Goal: Task Accomplishment & Management: Manage account settings

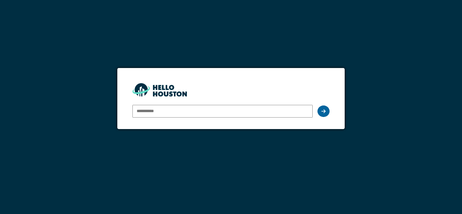
type input "**********"
click at [323, 111] on icon at bounding box center [323, 111] width 4 height 5
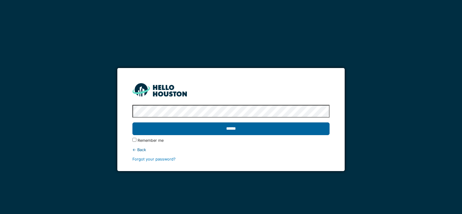
click at [233, 131] on input "******" at bounding box center [230, 128] width 197 height 13
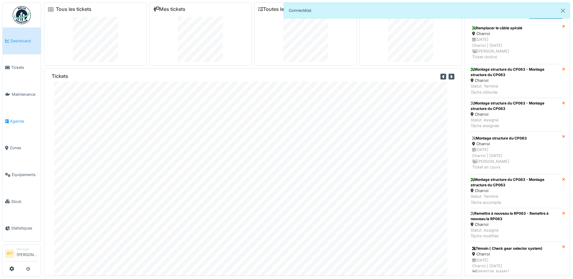
click at [14, 115] on link "Agenda" at bounding box center [22, 121] width 38 height 27
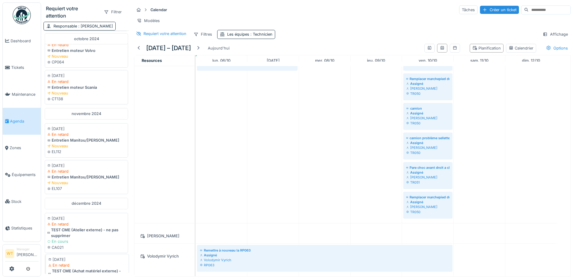
scroll to position [584, 0]
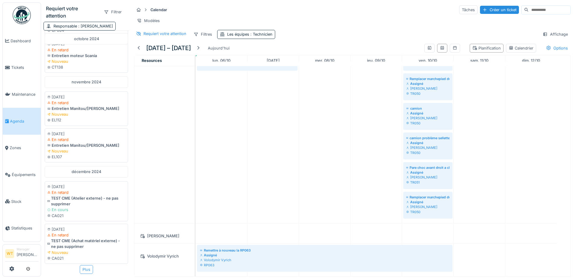
click at [80, 265] on div "Plus" at bounding box center [86, 269] width 13 height 9
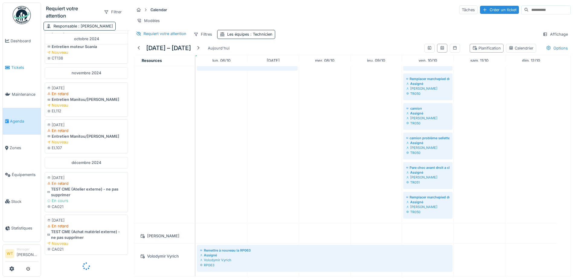
click at [20, 74] on link "Tickets" at bounding box center [22, 67] width 38 height 27
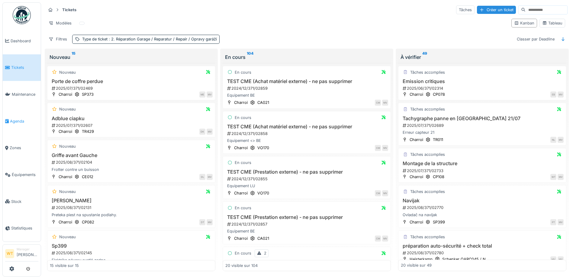
click at [16, 120] on span "Agenda" at bounding box center [24, 121] width 28 height 6
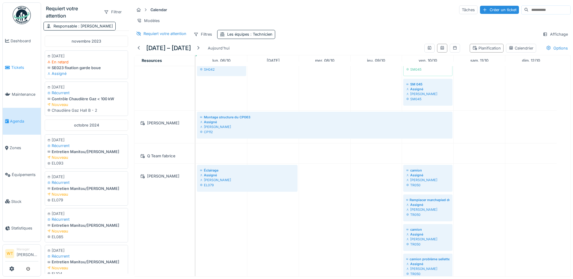
click at [19, 66] on span "Tickets" at bounding box center [24, 68] width 27 height 6
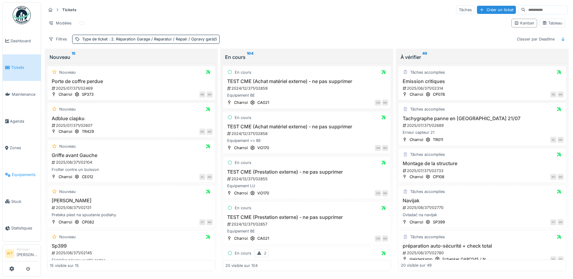
click at [24, 172] on span "Équipements" at bounding box center [25, 175] width 27 height 6
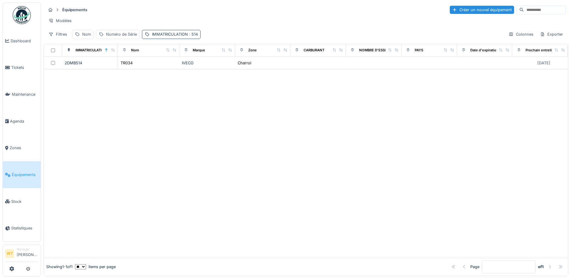
click at [164, 37] on div "IMMATRICULATION : 514" at bounding box center [175, 34] width 46 height 6
drag, startPoint x: 224, startPoint y: 69, endPoint x: 186, endPoint y: 66, distance: 38.2
click at [224, 69] on icon at bounding box center [226, 68] width 5 height 4
drag, startPoint x: 87, startPoint y: 42, endPoint x: 87, endPoint y: 45, distance: 3.3
click at [87, 37] on div "Nom" at bounding box center [86, 34] width 9 height 6
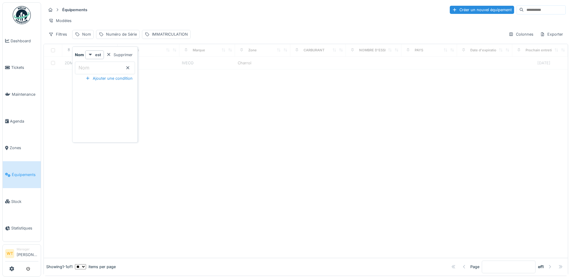
click at [95, 64] on input "Nom" at bounding box center [105, 68] width 60 height 13
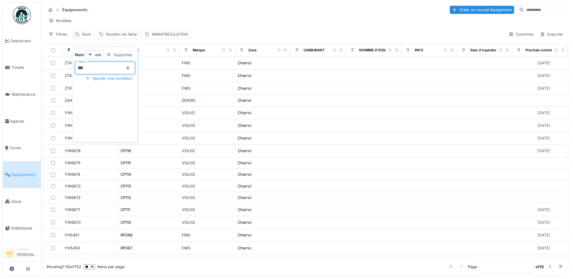
type input "***"
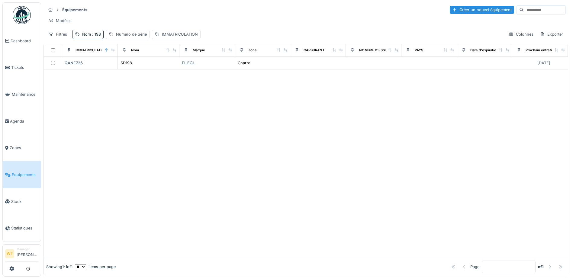
drag, startPoint x: 270, startPoint y: 31, endPoint x: 236, endPoint y: 61, distance: 45.6
click at [269, 32] on div "Équipements Créer un nouvel équipement Modèles Filtres Nom : 198 Numéro de Séri…" at bounding box center [305, 21] width 525 height 39
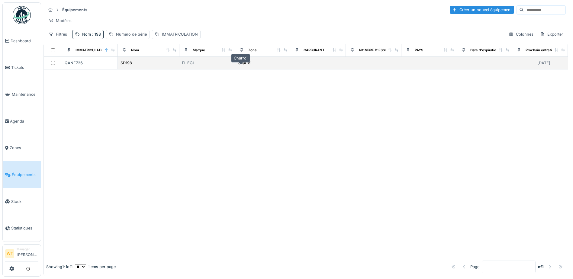
click at [238, 66] on div "Charroi" at bounding box center [245, 63] width 14 height 6
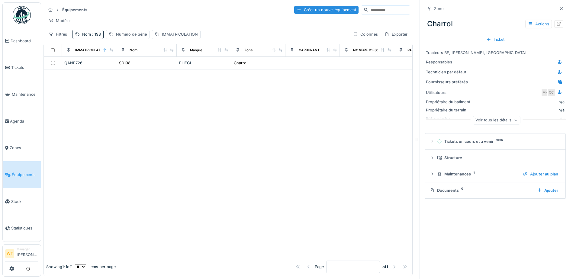
drag, startPoint x: 543, startPoint y: 28, endPoint x: 546, endPoint y: 26, distance: 3.7
click at [545, 27] on div "Actions" at bounding box center [544, 24] width 38 height 9
click at [556, 25] on icon at bounding box center [558, 24] width 5 height 4
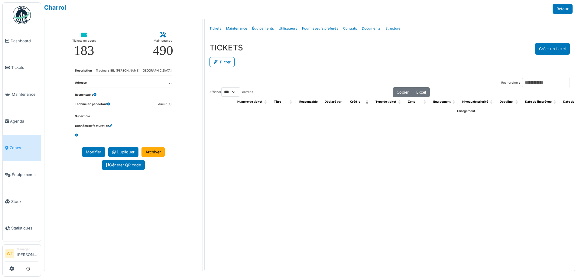
select select "***"
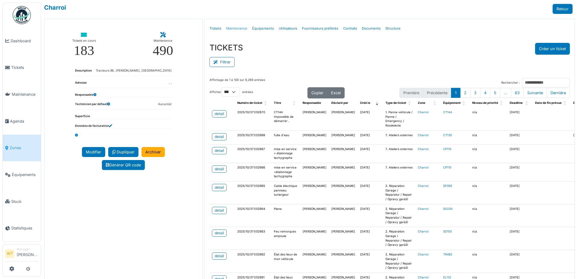
click at [236, 30] on link "Maintenance" at bounding box center [237, 28] width 26 height 14
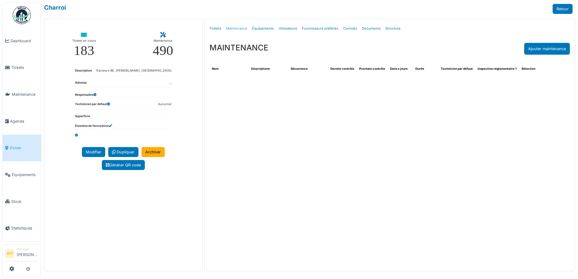
click at [239, 28] on link "Maintenance" at bounding box center [237, 28] width 26 height 14
click at [26, 175] on link "Équipements" at bounding box center [22, 174] width 38 height 27
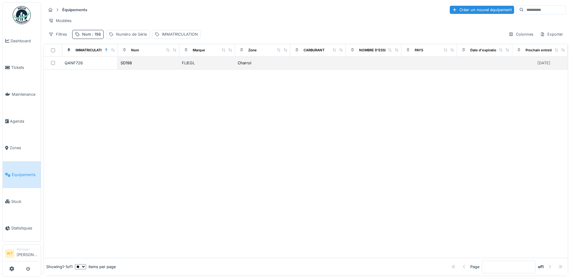
click at [173, 66] on div "SD198" at bounding box center [148, 63] width 57 height 6
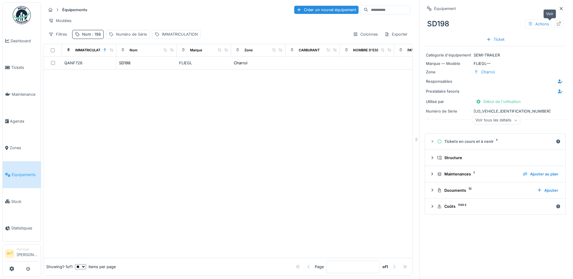
click at [557, 23] on icon at bounding box center [559, 24] width 4 height 4
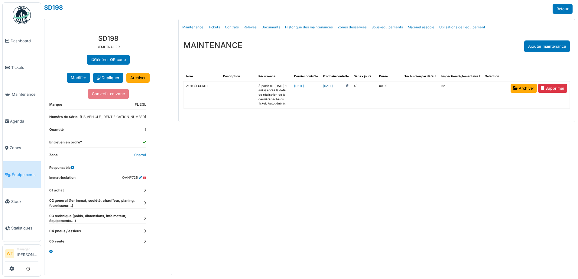
click at [333, 87] on link "2025-11-18" at bounding box center [328, 86] width 10 height 5
click at [26, 173] on span "Équipements" at bounding box center [25, 175] width 27 height 6
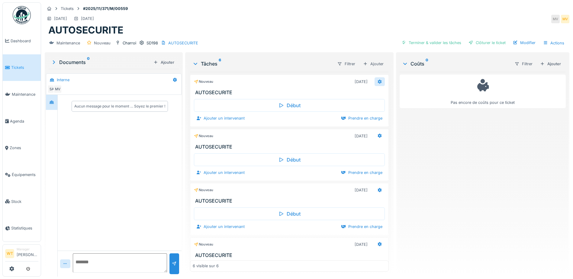
click at [377, 80] on icon at bounding box center [379, 82] width 5 height 4
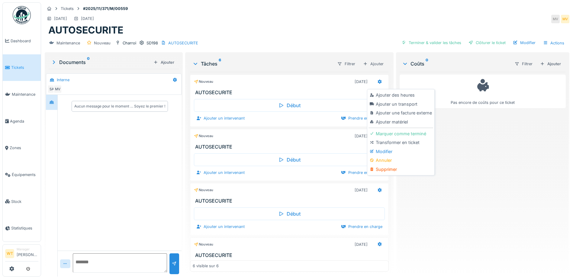
drag, startPoint x: 386, startPoint y: 168, endPoint x: 369, endPoint y: 157, distance: 20.0
click at [385, 168] on div "Supprimer" at bounding box center [401, 169] width 64 height 9
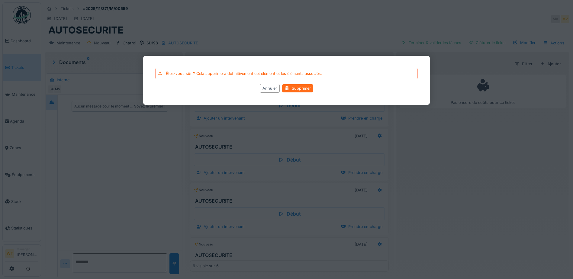
click at [303, 87] on div "Supprimer" at bounding box center [297, 88] width 31 height 8
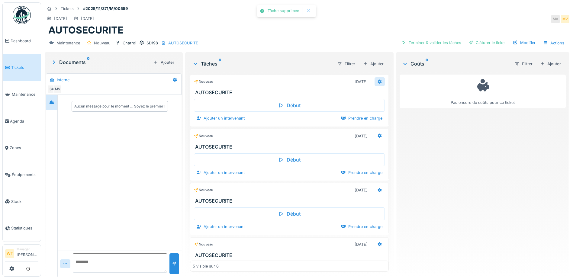
click at [378, 81] on icon at bounding box center [380, 81] width 4 height 4
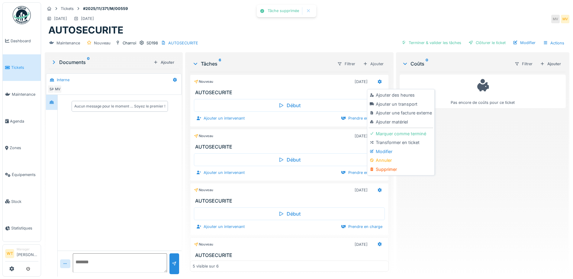
click at [382, 168] on div "Supprimer" at bounding box center [401, 169] width 64 height 9
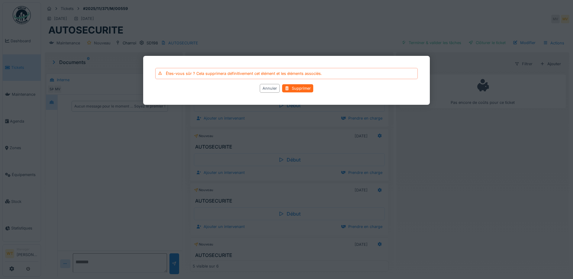
click at [293, 89] on div "Supprimer" at bounding box center [297, 88] width 31 height 8
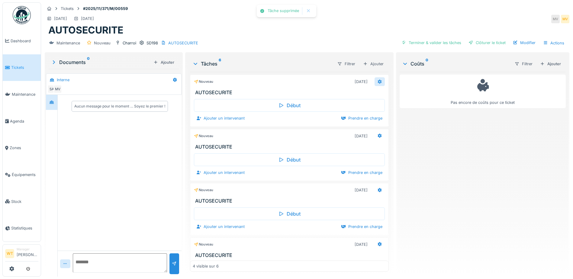
click at [377, 82] on icon at bounding box center [379, 82] width 5 height 4
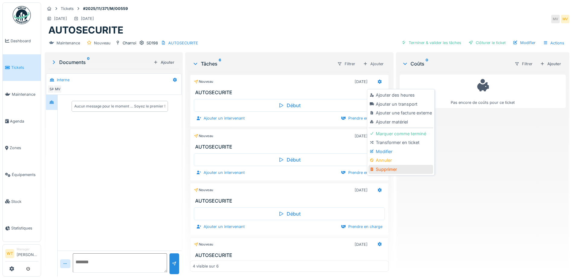
click at [388, 167] on div "Supprimer" at bounding box center [401, 169] width 64 height 9
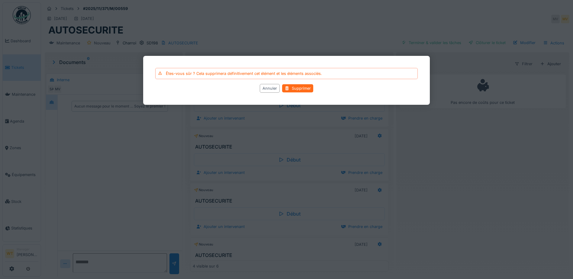
click at [296, 87] on div "Supprimer" at bounding box center [297, 88] width 31 height 8
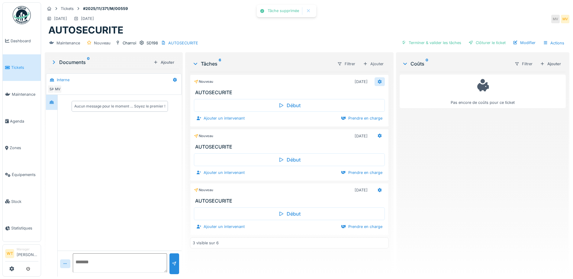
click at [378, 83] on icon at bounding box center [379, 82] width 5 height 4
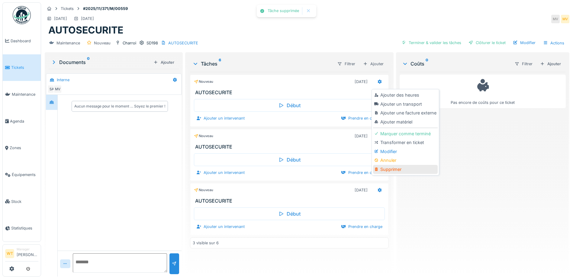
click at [394, 170] on div "Supprimer" at bounding box center [405, 169] width 64 height 9
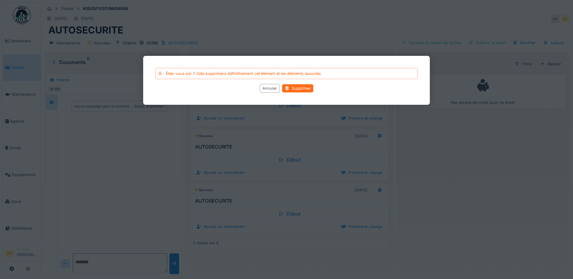
click at [299, 87] on div "Supprimer" at bounding box center [297, 88] width 31 height 8
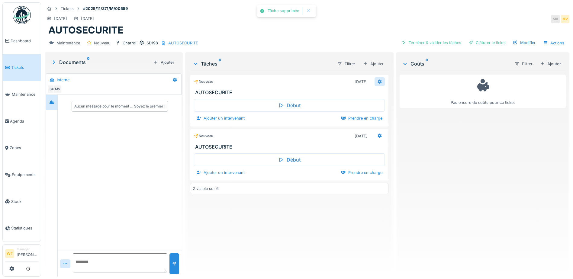
click at [379, 81] on icon at bounding box center [379, 82] width 5 height 4
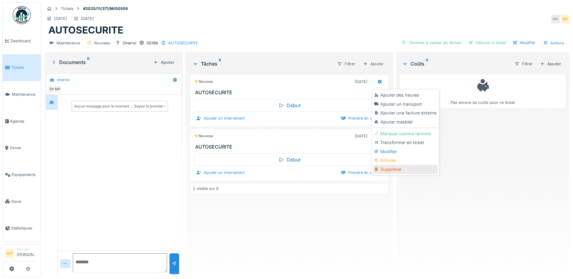
click at [395, 169] on div "Supprimer" at bounding box center [405, 169] width 64 height 9
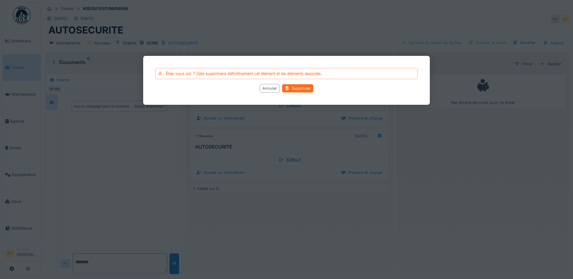
click at [293, 88] on div "Supprimer" at bounding box center [297, 88] width 31 height 8
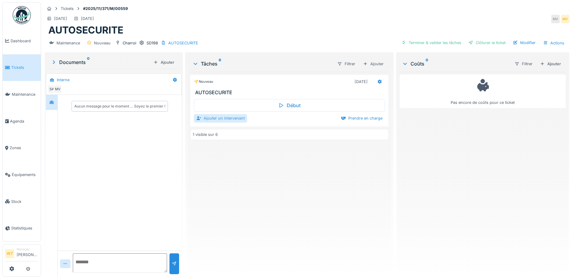
click at [230, 121] on div "Ajouter un intervenant" at bounding box center [220, 118] width 53 height 8
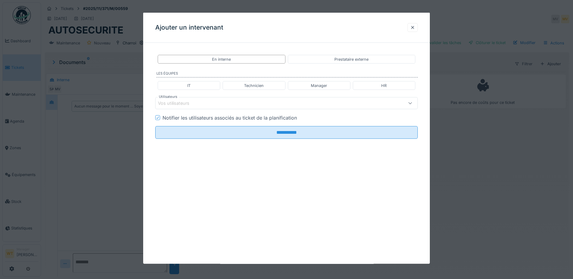
click at [214, 106] on div "Vos utilisateurs" at bounding box center [271, 103] width 226 height 7
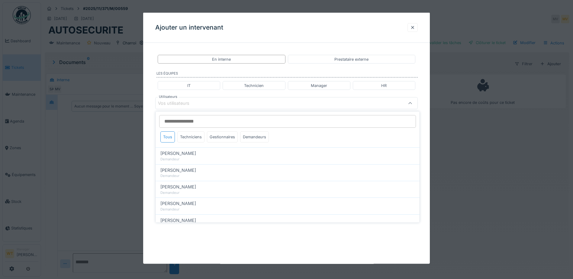
click at [205, 134] on div "Tous Techniciens Gestionnaires Demandeurs" at bounding box center [214, 138] width 113 height 14
drag, startPoint x: 195, startPoint y: 141, endPoint x: 192, endPoint y: 144, distance: 4.2
click at [194, 142] on div "Techniciens" at bounding box center [190, 136] width 27 height 11
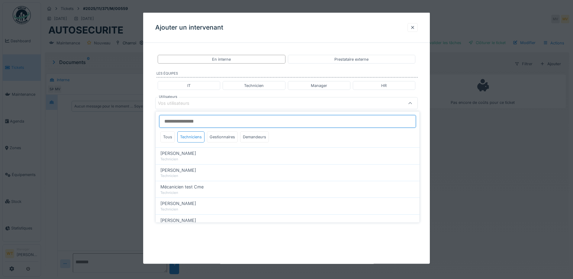
drag, startPoint x: 208, startPoint y: 115, endPoint x: 206, endPoint y: 119, distance: 4.2
click at [207, 117] on input "Utilisateurs" at bounding box center [287, 121] width 257 height 13
click at [204, 121] on input "Utilisateurs" at bounding box center [287, 121] width 257 height 13
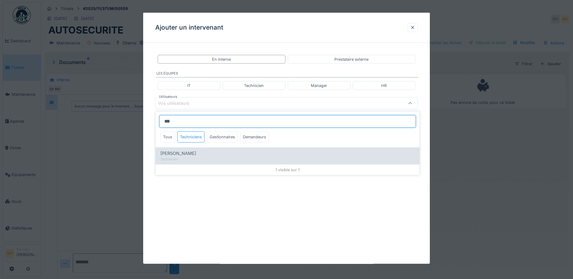
type input "***"
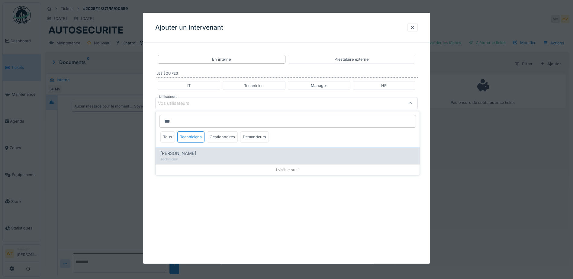
click at [192, 157] on div "Technicien" at bounding box center [287, 159] width 254 height 5
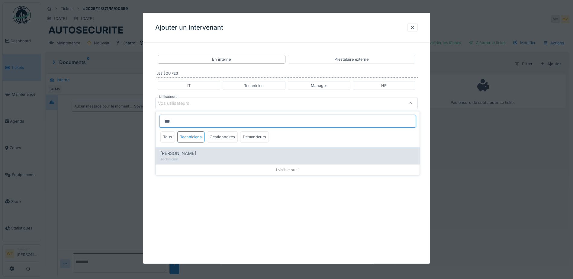
type input "****"
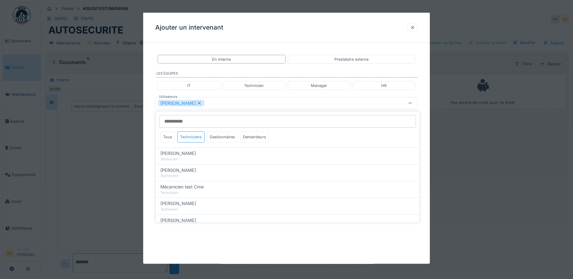
click at [232, 100] on div "[PERSON_NAME]" at bounding box center [271, 103] width 226 height 7
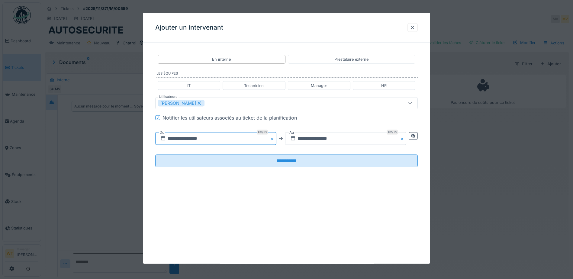
click at [225, 141] on input "**********" at bounding box center [215, 138] width 121 height 13
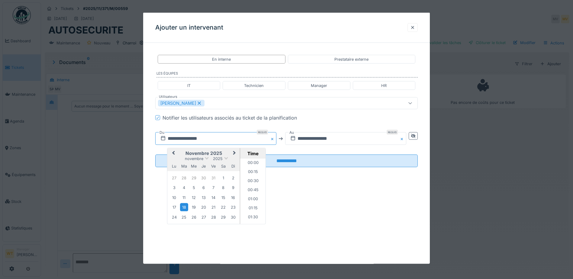
scroll to position [262, 0]
click at [173, 154] on span "Previous Month" at bounding box center [173, 153] width 0 height 7
click at [176, 191] on div "6" at bounding box center [174, 188] width 8 height 9
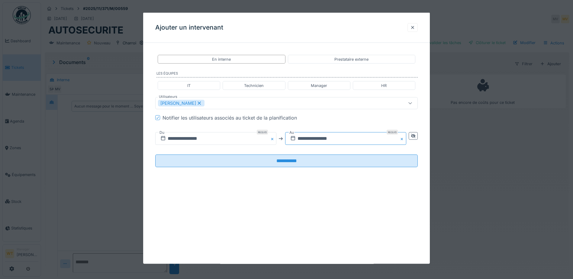
click at [318, 139] on input "**********" at bounding box center [345, 138] width 121 height 13
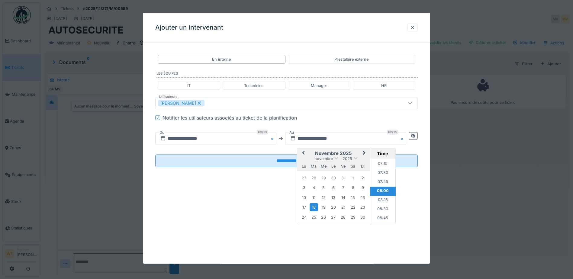
click at [303, 153] on span "Previous Month" at bounding box center [303, 153] width 0 height 7
click at [303, 188] on div "6" at bounding box center [304, 188] width 8 height 9
click at [385, 195] on li "19:00" at bounding box center [383, 197] width 26 height 9
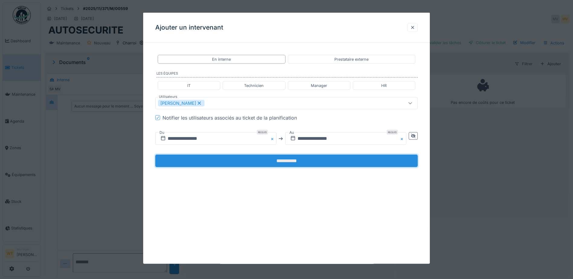
click at [307, 165] on input "**********" at bounding box center [286, 161] width 262 height 13
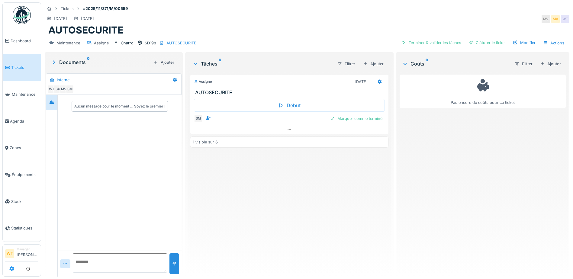
click at [9, 268] on icon at bounding box center [11, 268] width 5 height 5
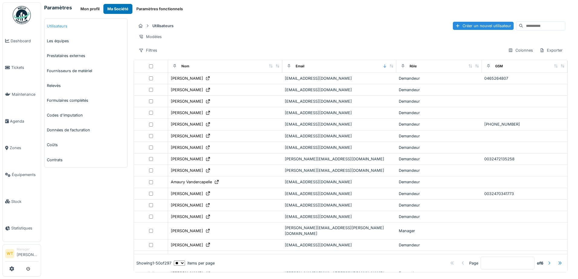
click at [62, 28] on link "Utilisateurs" at bounding box center [85, 26] width 83 height 15
click at [452, 25] on div "Créer un nouvel utilisateur" at bounding box center [482, 26] width 61 height 8
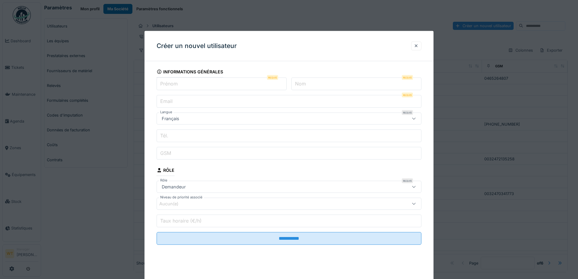
click at [235, 86] on input "Prénom" at bounding box center [221, 84] width 130 height 13
type input "*******"
click at [301, 85] on label "Nom" at bounding box center [300, 83] width 13 height 7
click at [301, 85] on input "Nom" at bounding box center [356, 84] width 130 height 13
click at [309, 85] on input "Nom" at bounding box center [356, 84] width 130 height 13
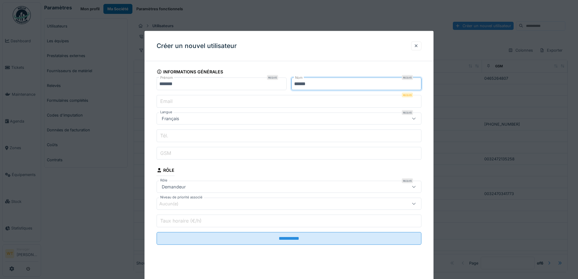
type input "******"
click at [207, 102] on input "Email" at bounding box center [288, 101] width 265 height 13
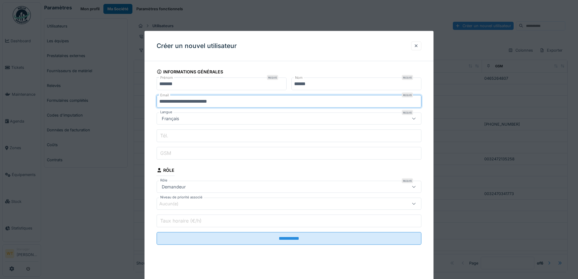
type input "**********"
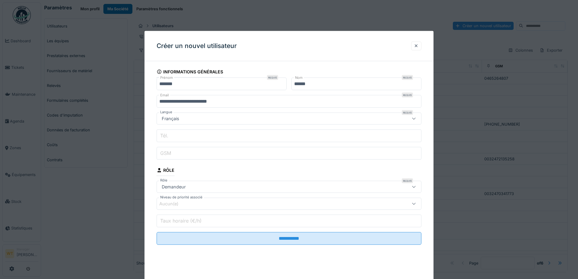
click at [183, 150] on input "GSM" at bounding box center [288, 153] width 265 height 13
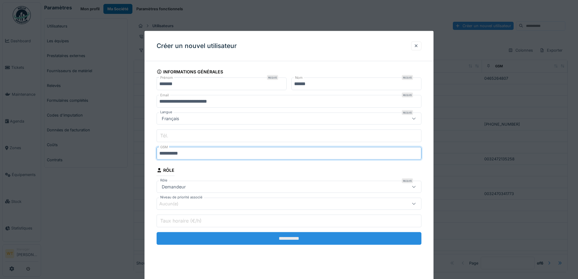
type input "**********"
click at [324, 241] on input "**********" at bounding box center [288, 238] width 265 height 13
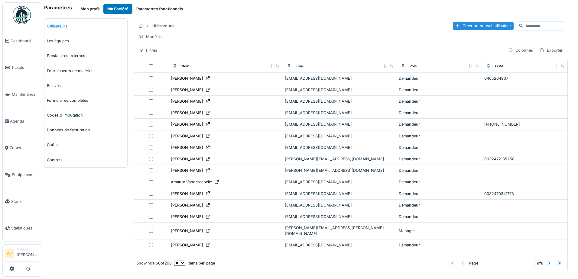
click at [58, 29] on link "Utilisateurs" at bounding box center [85, 26] width 83 height 15
click at [60, 27] on link "Utilisateurs" at bounding box center [85, 26] width 83 height 15
click at [526, 25] on input at bounding box center [544, 26] width 42 height 8
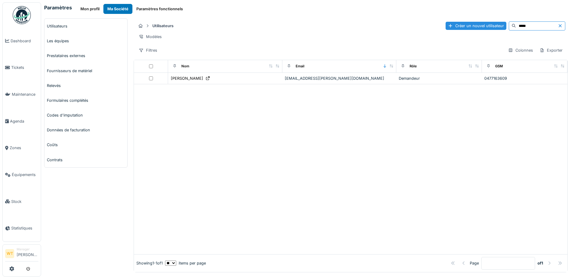
type input "*****"
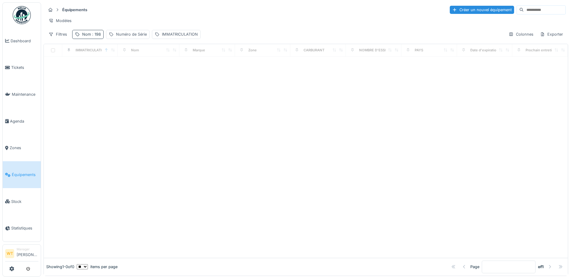
click at [92, 39] on div "Nom : 198" at bounding box center [87, 34] width 31 height 9
click at [130, 68] on icon at bounding box center [127, 68] width 5 height 4
click at [114, 71] on input "Nom" at bounding box center [105, 68] width 60 height 13
type input "***"
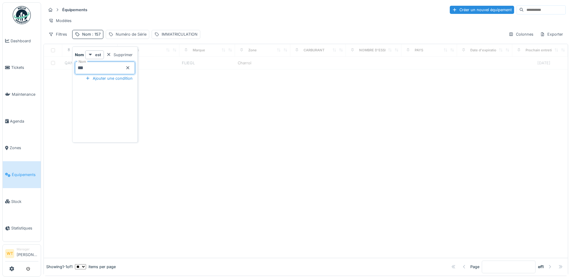
click at [129, 17] on div "Modèles" at bounding box center [306, 20] width 520 height 9
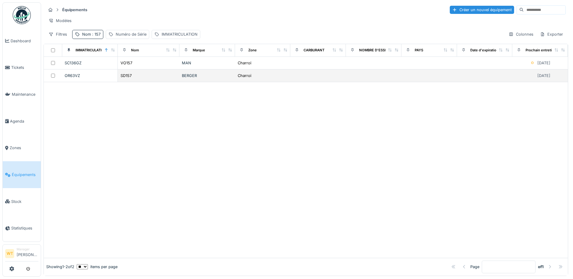
click at [137, 82] on td "SD157" at bounding box center [149, 75] width 62 height 13
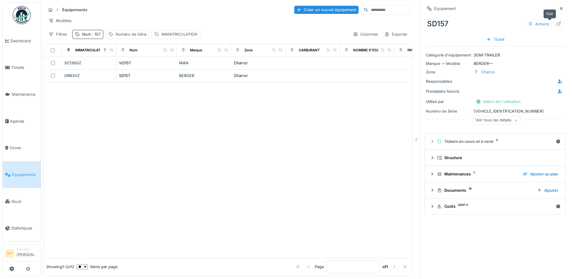
click at [554, 24] on div at bounding box center [558, 24] width 9 height 8
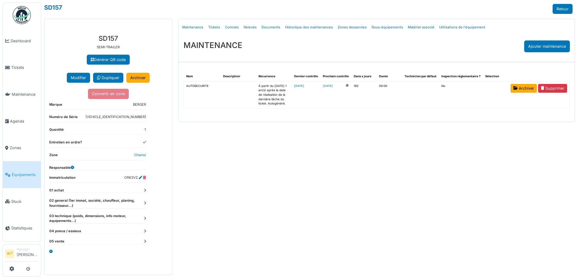
click at [212, 28] on link "Tickets" at bounding box center [214, 27] width 17 height 14
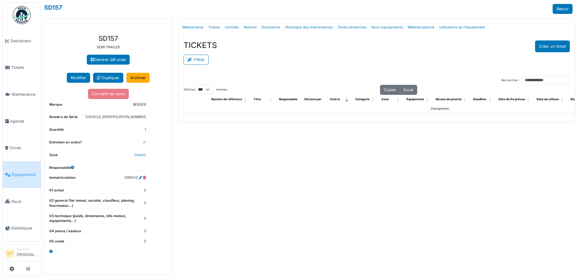
select select "***"
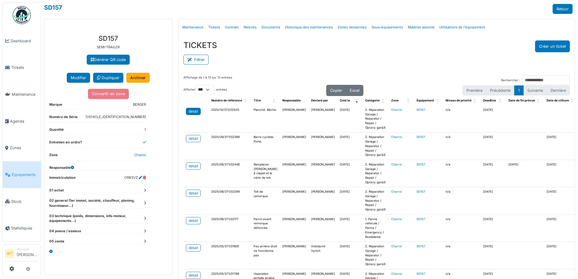
click at [197, 113] on link "detail" at bounding box center [193, 111] width 15 height 7
click at [24, 173] on span "Équipements" at bounding box center [25, 175] width 27 height 6
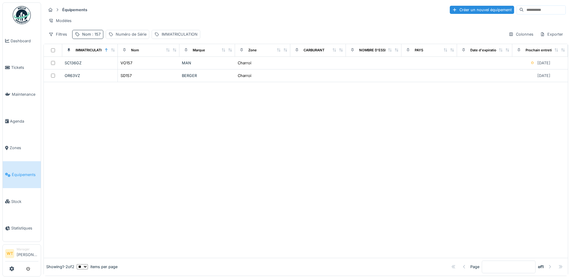
click at [87, 37] on div "Nom : 157" at bounding box center [91, 34] width 18 height 6
click at [130, 67] on icon at bounding box center [127, 68] width 5 height 4
click at [124, 68] on input "Nom" at bounding box center [105, 68] width 60 height 13
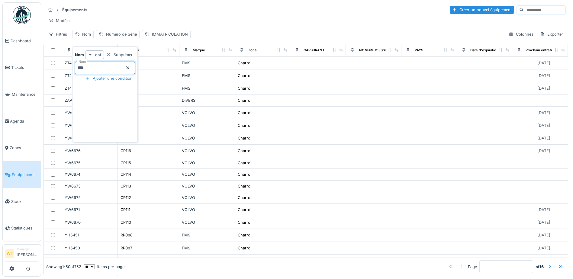
type input "***"
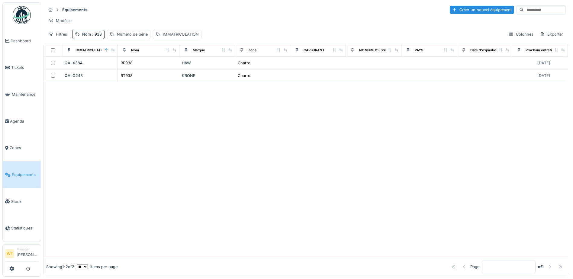
drag, startPoint x: 211, startPoint y: 161, endPoint x: 192, endPoint y: 128, distance: 38.6
click at [209, 159] on div at bounding box center [306, 169] width 524 height 175
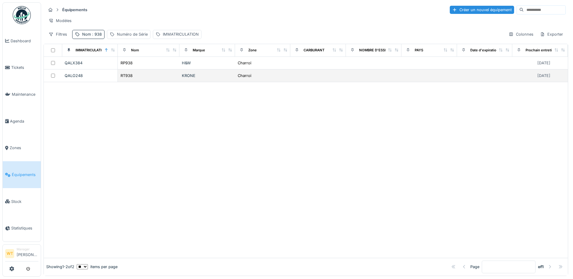
click at [156, 79] on div "RT938" at bounding box center [148, 75] width 57 height 6
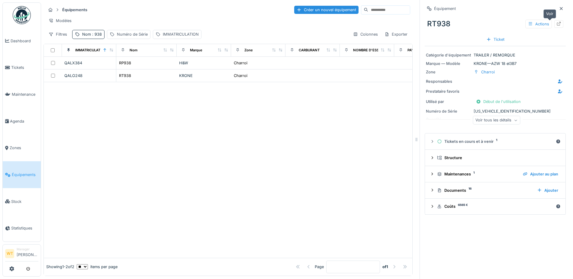
click at [556, 22] on icon at bounding box center [558, 24] width 5 height 4
click at [11, 122] on link "Agenda" at bounding box center [22, 121] width 38 height 27
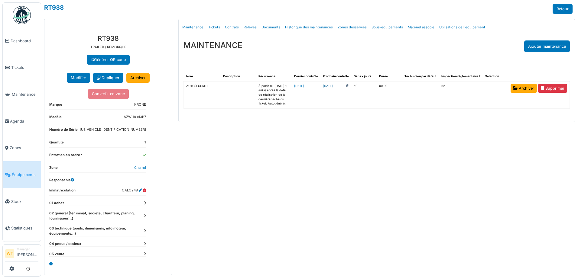
click at [331, 86] on link "2025-11-25" at bounding box center [328, 86] width 10 height 5
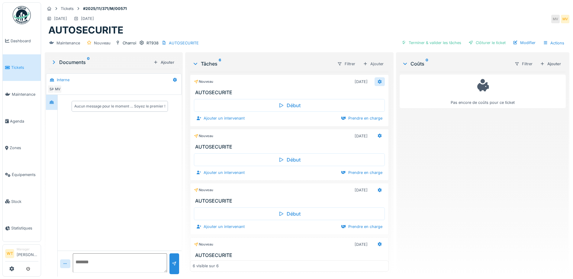
click at [377, 80] on icon at bounding box center [379, 82] width 5 height 4
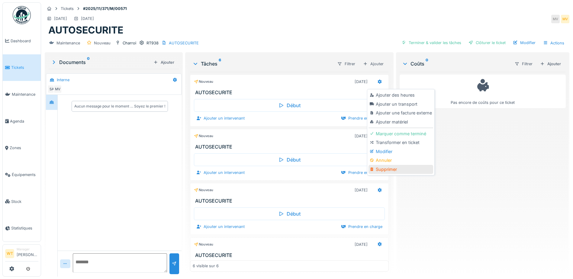
click at [391, 169] on div "Supprimer" at bounding box center [401, 169] width 64 height 9
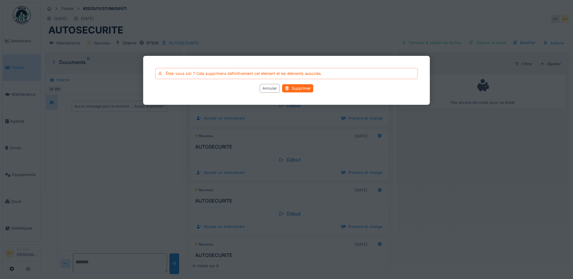
click at [298, 89] on div "Supprimer" at bounding box center [297, 88] width 31 height 8
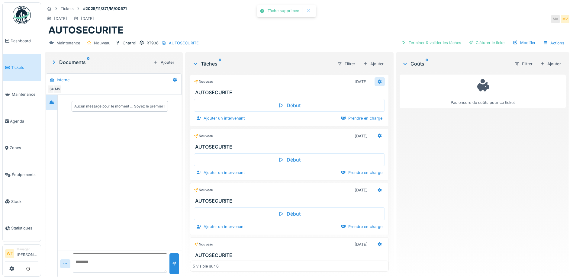
click at [377, 80] on icon at bounding box center [379, 82] width 5 height 4
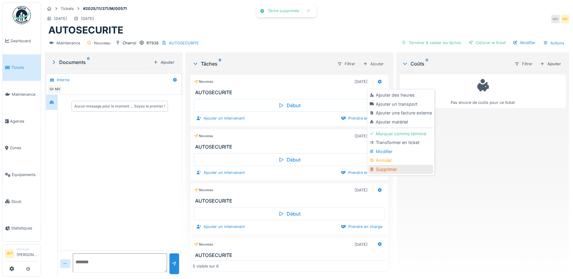
click at [389, 171] on div "Supprimer" at bounding box center [401, 169] width 64 height 9
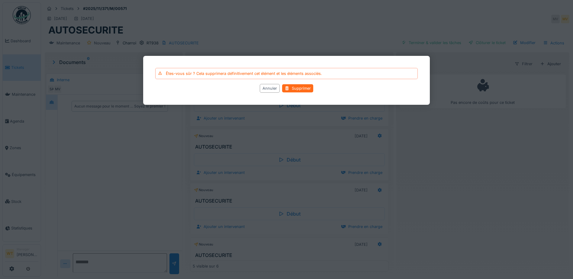
click at [302, 89] on div "Supprimer" at bounding box center [297, 88] width 31 height 8
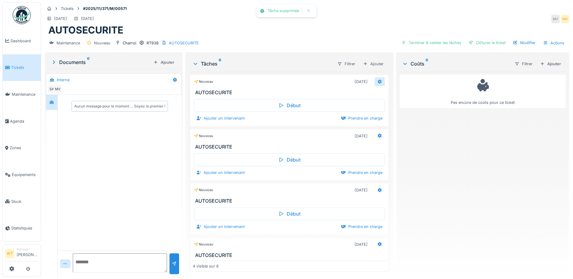
click at [377, 84] on div at bounding box center [379, 82] width 5 height 6
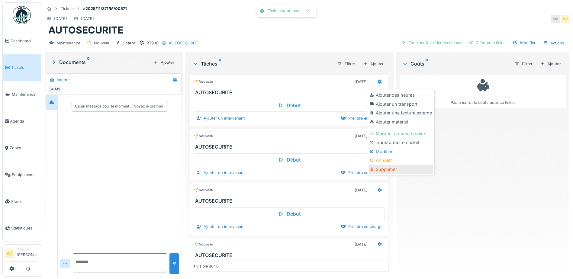
click at [387, 169] on div "Supprimer" at bounding box center [401, 169] width 64 height 9
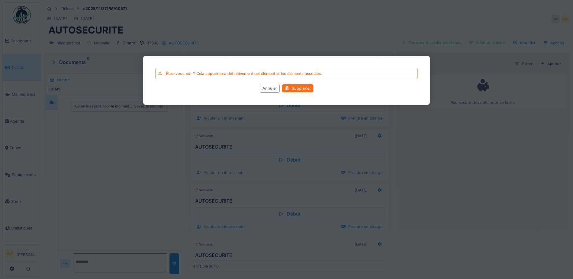
click at [304, 91] on div "Supprimer" at bounding box center [297, 88] width 31 height 8
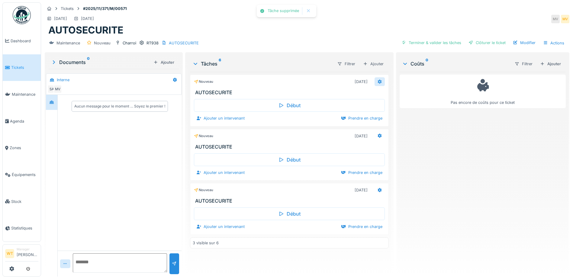
click at [375, 83] on div at bounding box center [380, 81] width 10 height 9
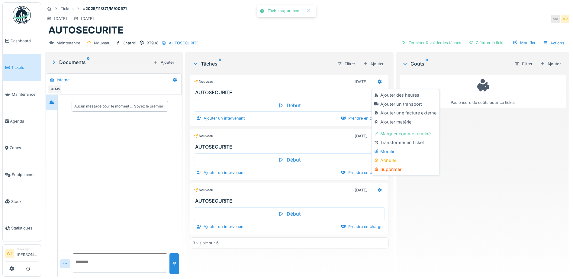
click at [394, 167] on div "Supprimer" at bounding box center [405, 169] width 64 height 9
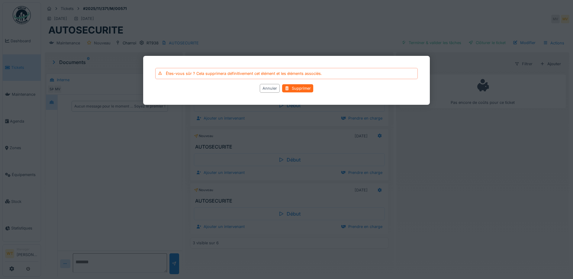
click at [296, 90] on div "Supprimer" at bounding box center [297, 88] width 31 height 8
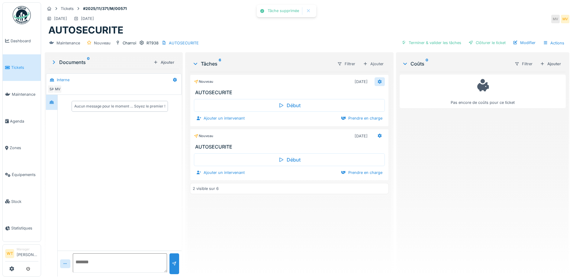
click at [378, 83] on icon at bounding box center [380, 81] width 4 height 4
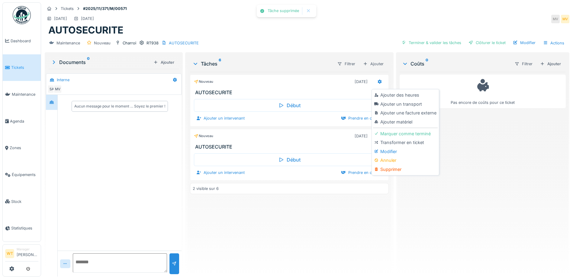
click at [398, 172] on div "Supprimer" at bounding box center [405, 169] width 64 height 9
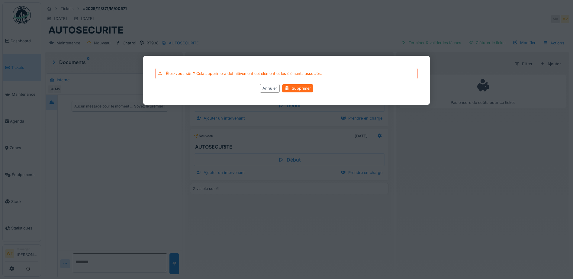
click at [304, 90] on div "Supprimer" at bounding box center [297, 88] width 31 height 8
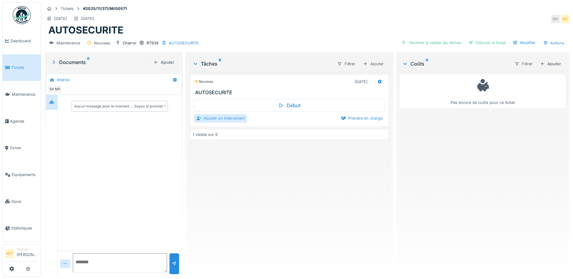
click at [242, 118] on div "Ajouter un intervenant" at bounding box center [220, 118] width 53 height 8
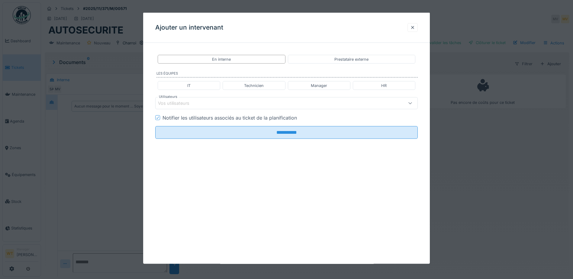
click at [287, 103] on div "Vos utilisateurs" at bounding box center [271, 103] width 226 height 7
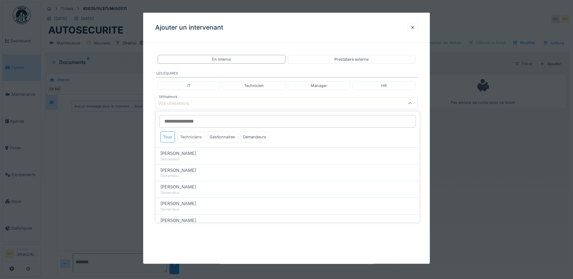
click at [196, 136] on div "Techniciens" at bounding box center [190, 136] width 27 height 11
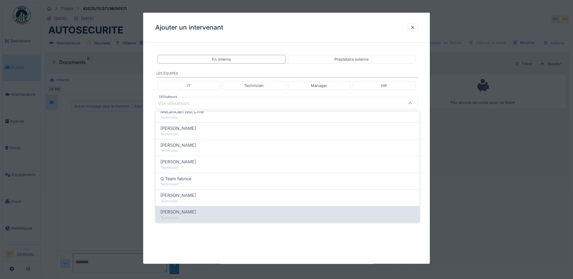
scroll to position [103, 0]
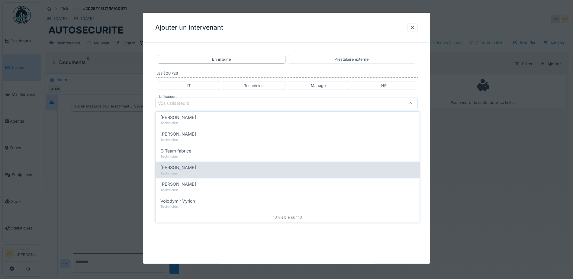
click at [198, 171] on div "Technicien" at bounding box center [287, 173] width 254 height 5
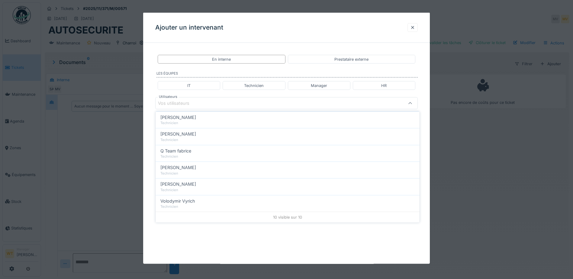
type input "****"
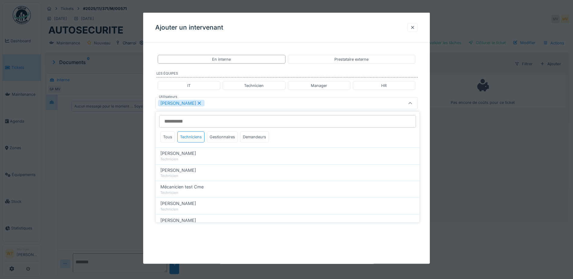
click at [229, 107] on div "[PERSON_NAME]" at bounding box center [286, 103] width 262 height 12
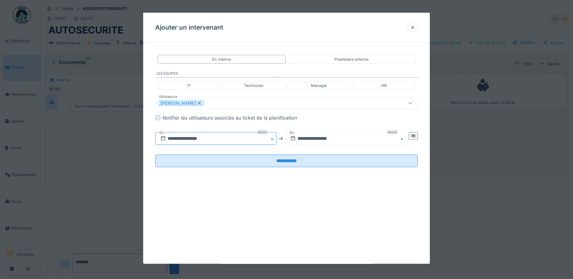
click at [206, 140] on input "**********" at bounding box center [215, 138] width 121 height 13
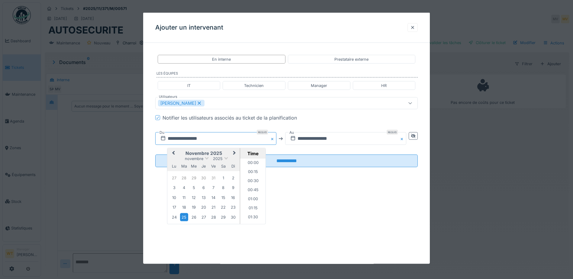
scroll to position [262, 0]
click at [173, 154] on button "Previous Month" at bounding box center [173, 154] width 10 height 10
click at [173, 190] on div "6" at bounding box center [174, 188] width 8 height 9
click at [255, 184] on li "07:00" at bounding box center [253, 185] width 26 height 9
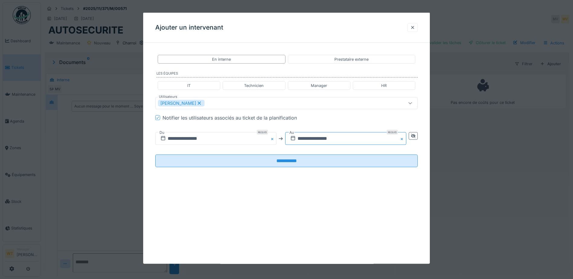
click at [309, 140] on input "**********" at bounding box center [345, 138] width 121 height 13
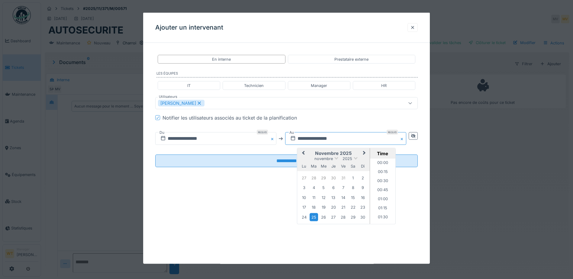
scroll to position [262, 0]
click at [302, 155] on button "Previous Month" at bounding box center [303, 154] width 10 height 10
click at [306, 187] on div "6" at bounding box center [304, 188] width 8 height 9
drag, startPoint x: 386, startPoint y: 197, endPoint x: 313, endPoint y: 179, distance: 75.9
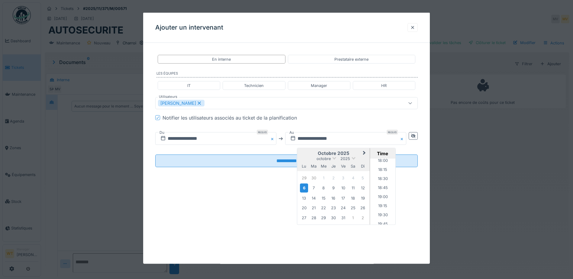
click at [384, 196] on li "19:00" at bounding box center [383, 197] width 26 height 9
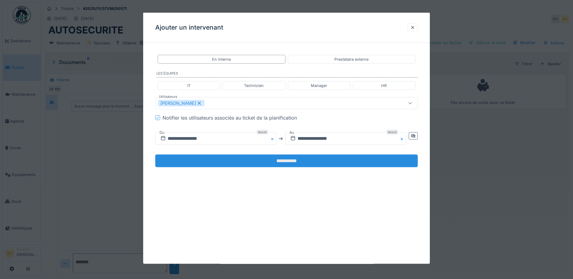
click at [284, 161] on input "**********" at bounding box center [286, 161] width 262 height 13
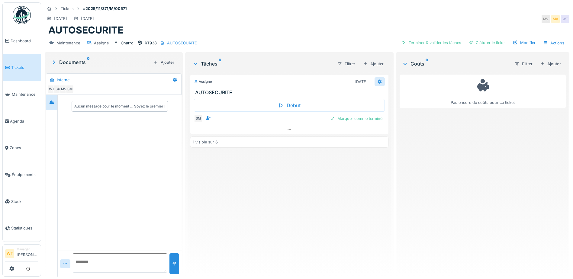
click at [377, 82] on icon at bounding box center [379, 82] width 5 height 4
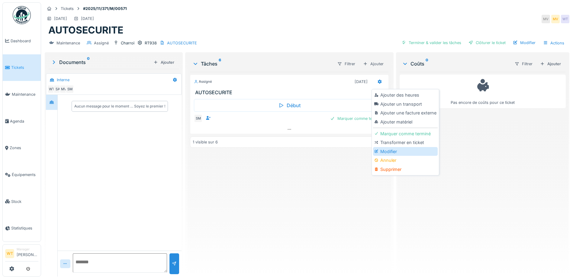
click at [384, 152] on div "Modifier" at bounding box center [405, 151] width 64 height 9
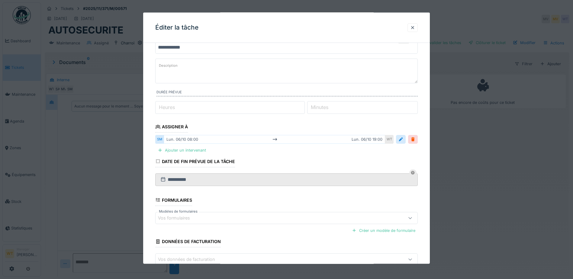
scroll to position [59, 0]
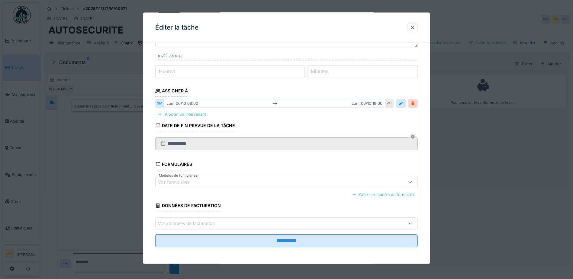
click at [195, 186] on div "Vos formulaires" at bounding box center [286, 182] width 262 height 12
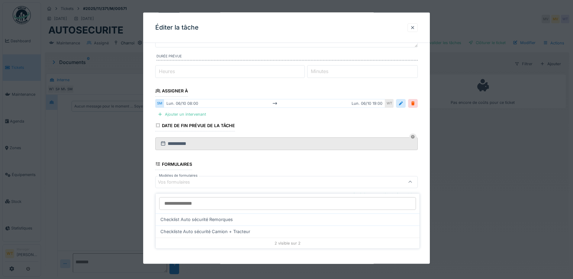
scroll to position [5, 0]
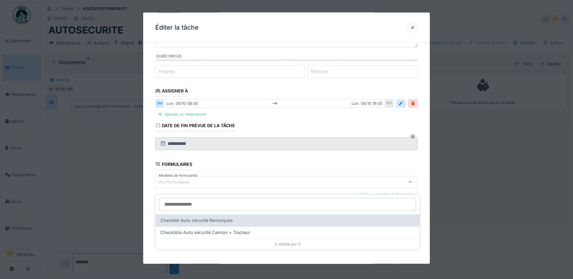
click at [214, 217] on span "Checklist Auto sécurité Remorques" at bounding box center [196, 220] width 72 height 7
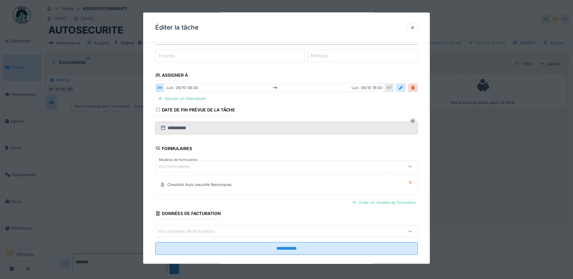
scroll to position [82, 0]
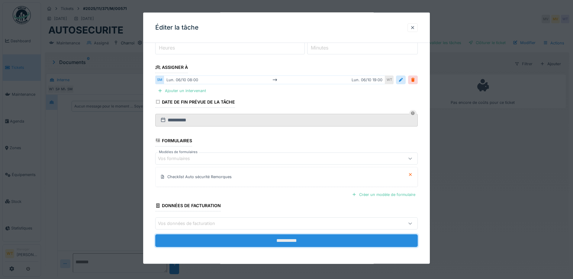
click at [256, 240] on input "**********" at bounding box center [286, 240] width 262 height 13
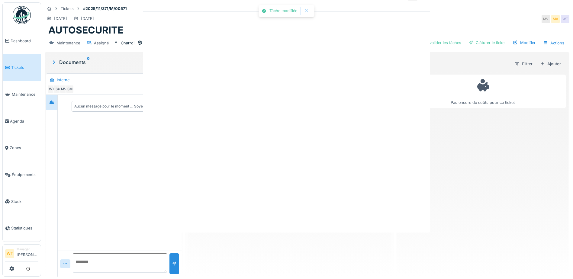
scroll to position [0, 0]
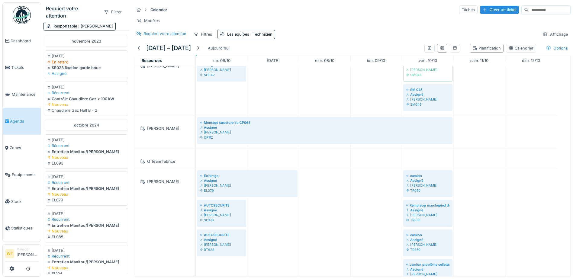
scroll to position [242, 0]
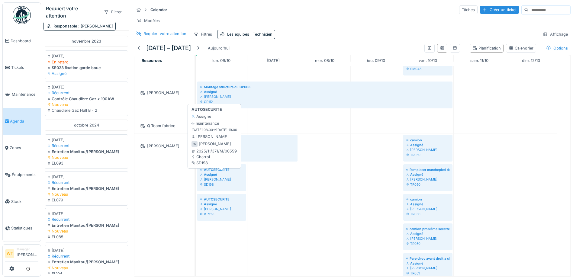
click at [217, 177] on div "Assigné" at bounding box center [221, 174] width 43 height 5
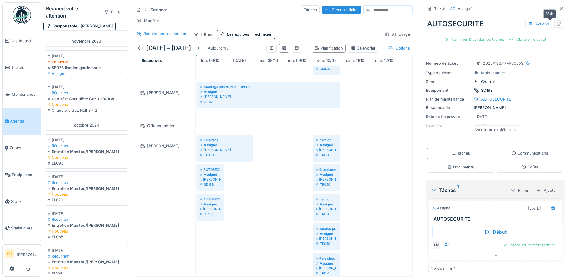
click at [554, 25] on div at bounding box center [558, 24] width 9 height 8
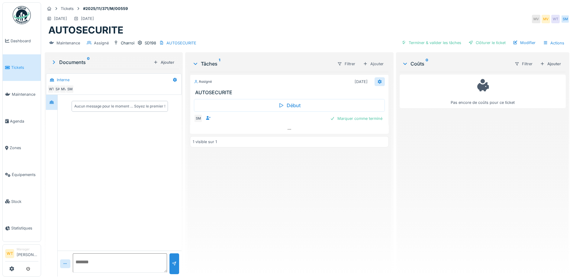
click at [378, 83] on icon at bounding box center [380, 81] width 4 height 4
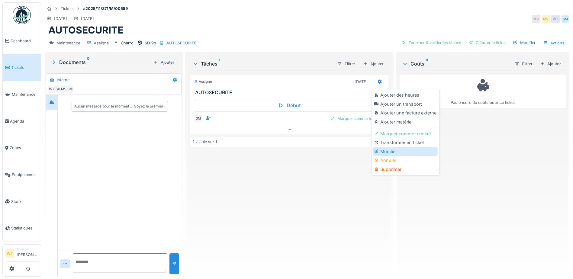
click at [390, 152] on div "Modifier" at bounding box center [405, 151] width 64 height 9
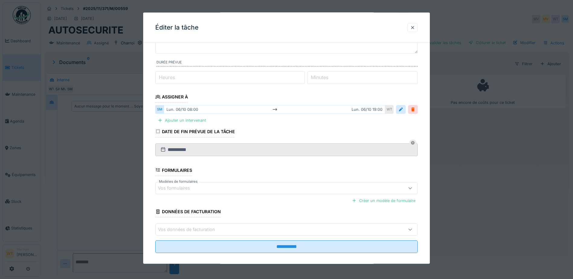
scroll to position [59, 0]
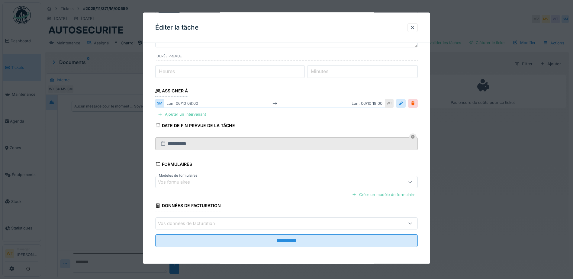
click at [197, 182] on div "Vos formulaires" at bounding box center [178, 182] width 40 height 7
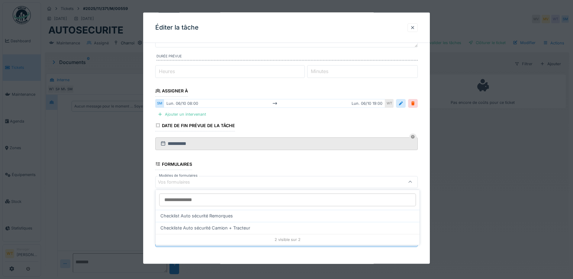
scroll to position [5, 0]
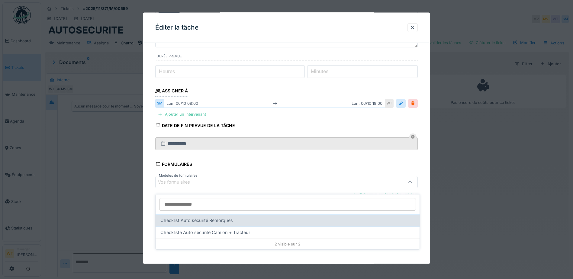
click at [214, 217] on span "Checklist Auto sécurité Remorques" at bounding box center [196, 220] width 72 height 7
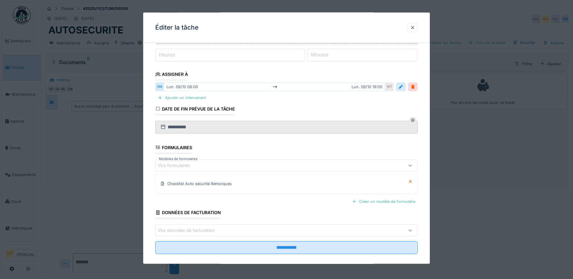
scroll to position [82, 0]
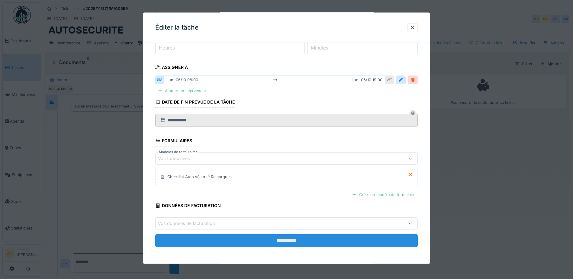
click at [198, 236] on input "**********" at bounding box center [286, 240] width 262 height 13
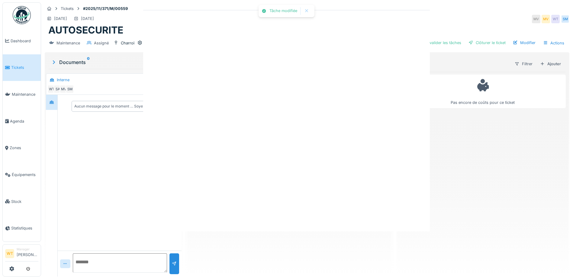
scroll to position [0, 0]
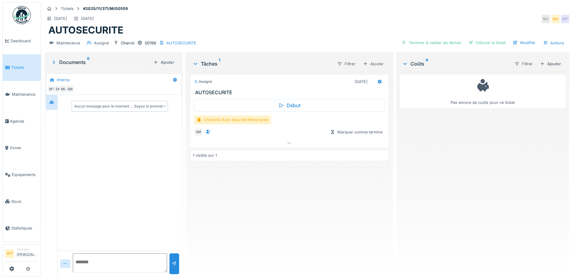
drag, startPoint x: 378, startPoint y: 78, endPoint x: 376, endPoint y: 83, distance: 5.3
click at [379, 80] on icon at bounding box center [379, 82] width 5 height 4
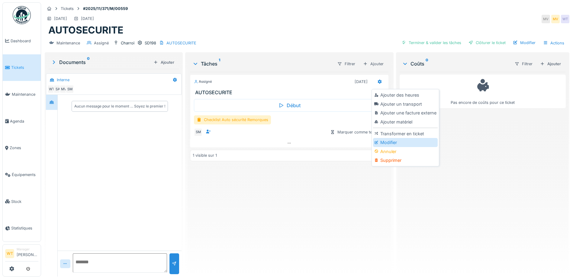
click at [384, 138] on div "Modifier" at bounding box center [405, 142] width 64 height 9
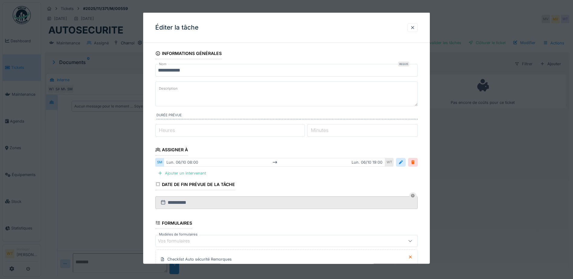
click at [415, 163] on div at bounding box center [412, 162] width 5 height 6
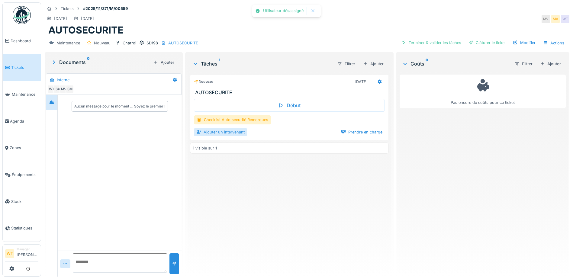
click at [217, 128] on div "Ajouter un intervenant" at bounding box center [220, 132] width 53 height 8
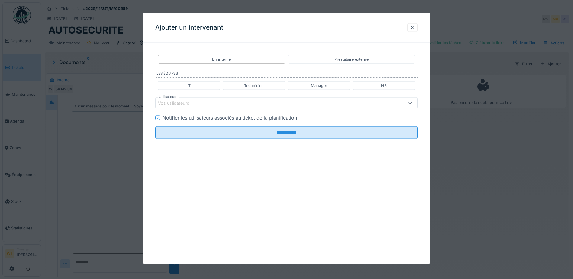
drag, startPoint x: 240, startPoint y: 87, endPoint x: 238, endPoint y: 90, distance: 3.6
click at [240, 88] on div "Technicien" at bounding box center [254, 85] width 63 height 9
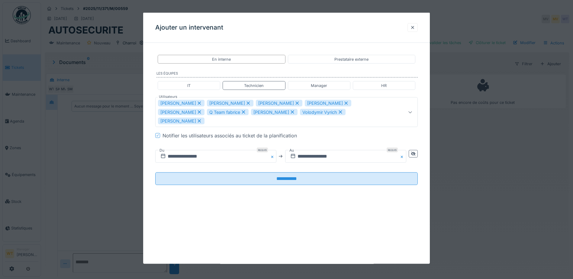
click at [295, 104] on icon at bounding box center [297, 103] width 5 height 4
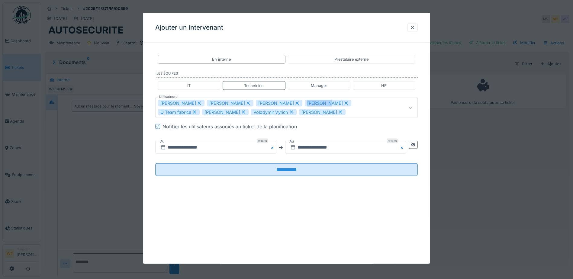
click at [295, 104] on icon at bounding box center [297, 103] width 5 height 4
click at [291, 104] on icon at bounding box center [292, 102] width 3 height 3
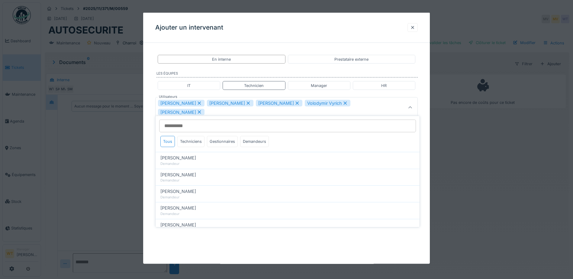
drag, startPoint x: 268, startPoint y: 104, endPoint x: 262, endPoint y: 103, distance: 6.2
click at [295, 103] on icon at bounding box center [297, 103] width 5 height 4
click at [246, 103] on icon at bounding box center [248, 103] width 5 height 4
click at [198, 102] on icon at bounding box center [199, 102] width 3 height 3
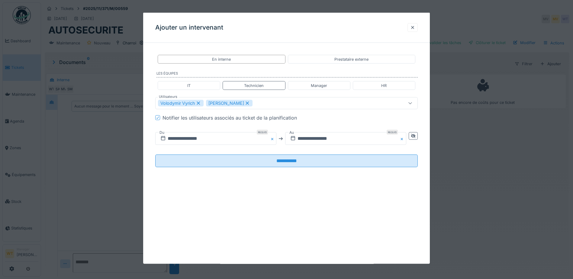
click at [201, 104] on icon at bounding box center [198, 103] width 5 height 4
type input "*****"
click at [199, 141] on input "**********" at bounding box center [215, 138] width 121 height 13
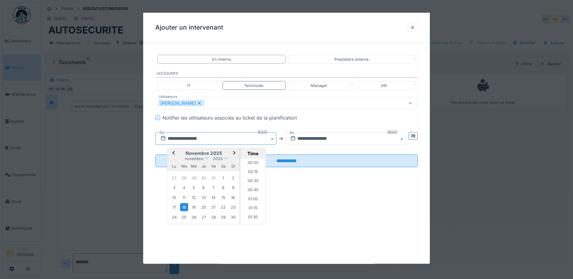
scroll to position [262, 0]
click at [173, 153] on span "Previous Month" at bounding box center [173, 153] width 0 height 7
click at [173, 188] on div "6" at bounding box center [174, 188] width 8 height 9
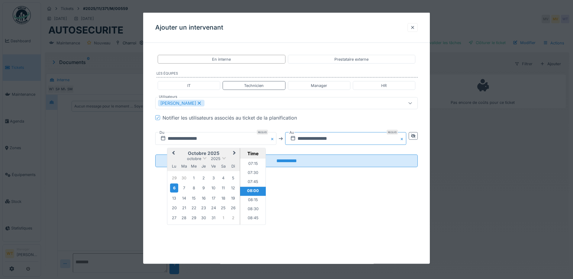
click at [309, 141] on input "**********" at bounding box center [345, 138] width 121 height 13
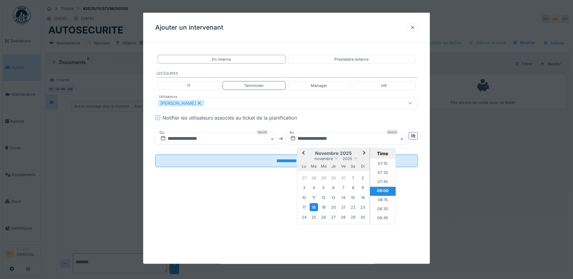
click at [306, 155] on button "Previous Month" at bounding box center [303, 154] width 10 height 10
click at [304, 188] on div "6" at bounding box center [304, 188] width 8 height 9
click at [382, 197] on li "18:15" at bounding box center [383, 200] width 26 height 9
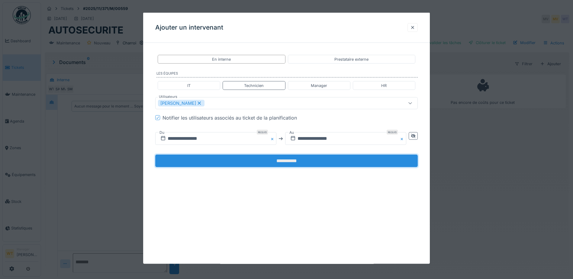
click at [272, 158] on input "**********" at bounding box center [286, 161] width 262 height 13
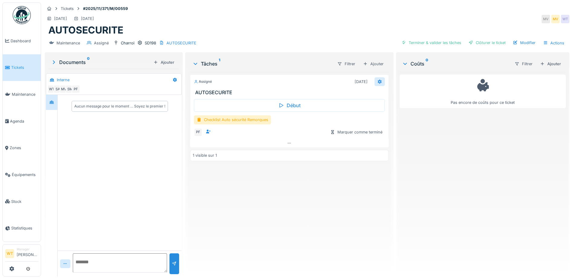
click at [378, 80] on icon at bounding box center [379, 82] width 5 height 4
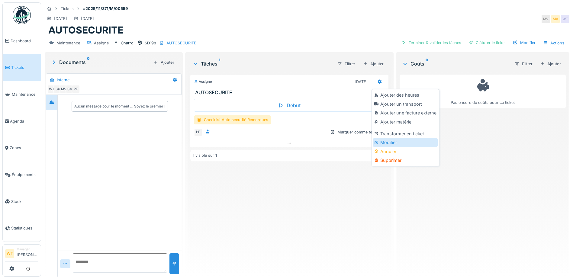
click at [385, 139] on div "Modifier" at bounding box center [405, 142] width 64 height 9
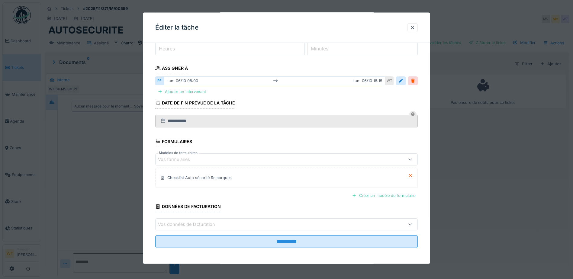
scroll to position [82, 0]
click at [178, 161] on div "Vos formulaires" at bounding box center [178, 158] width 40 height 7
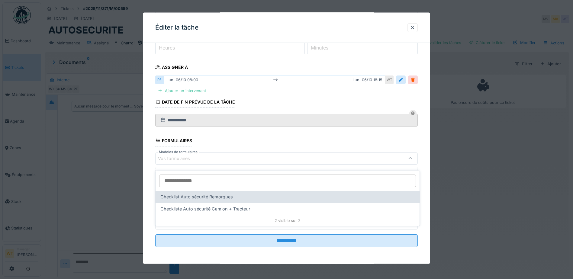
click at [205, 194] on span "Checklist Auto sécurité Remorques" at bounding box center [196, 197] width 72 height 7
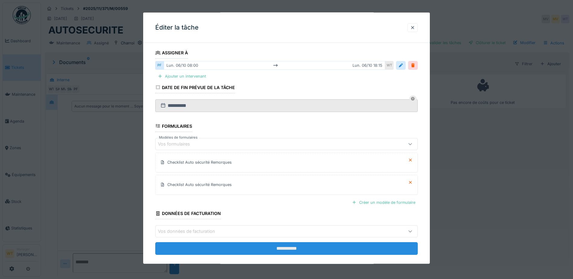
scroll to position [105, 0]
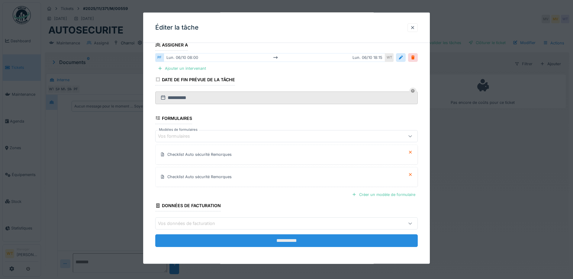
click at [211, 243] on input "**********" at bounding box center [286, 240] width 262 height 13
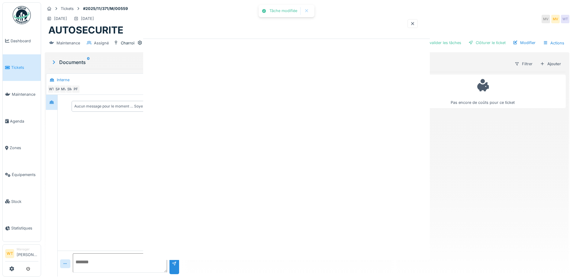
scroll to position [0, 0]
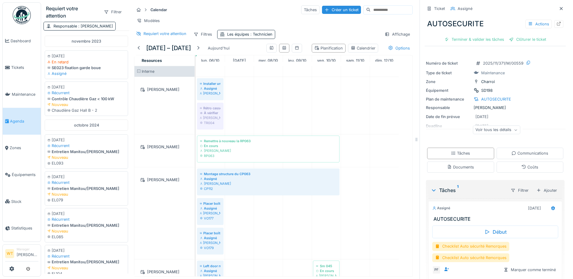
scroll to position [22, 0]
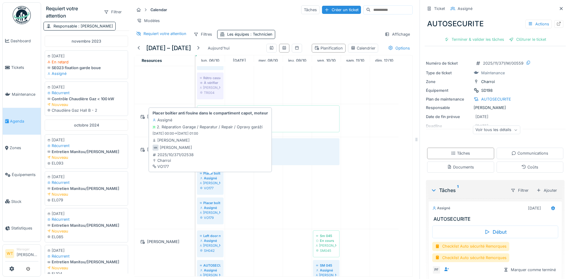
click at [216, 185] on div "Miroslav Kotora" at bounding box center [210, 183] width 21 height 5
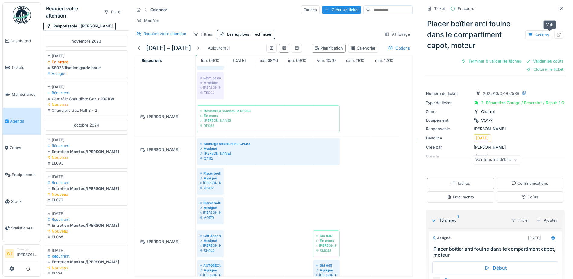
click at [554, 38] on div at bounding box center [558, 35] width 9 height 8
click at [20, 172] on span "Équipements" at bounding box center [25, 175] width 27 height 6
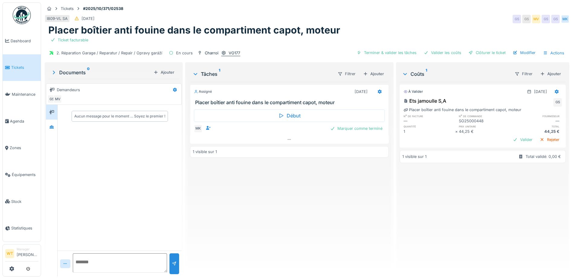
click at [225, 52] on div "VO177" at bounding box center [230, 53] width 19 height 6
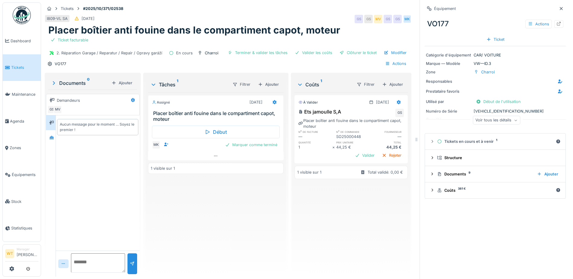
click at [500, 121] on div "Voir tous les détails" at bounding box center [496, 120] width 47 height 9
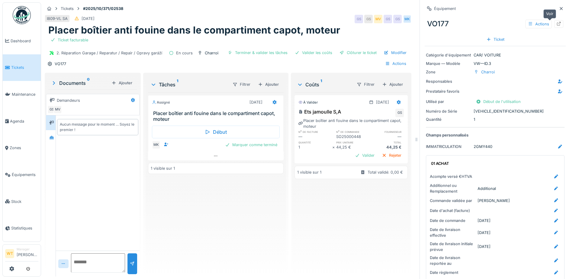
click at [556, 25] on icon at bounding box center [558, 24] width 5 height 4
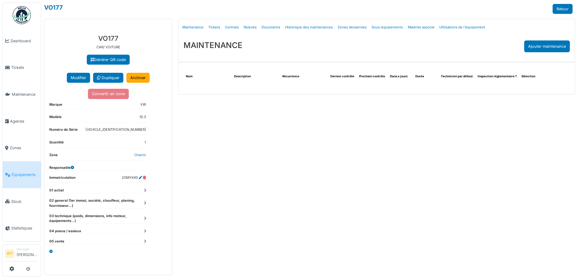
click at [143, 201] on dt "02 general (1er immat, société, chauffeur, planing, fournisseur...)" at bounding box center [97, 203] width 97 height 10
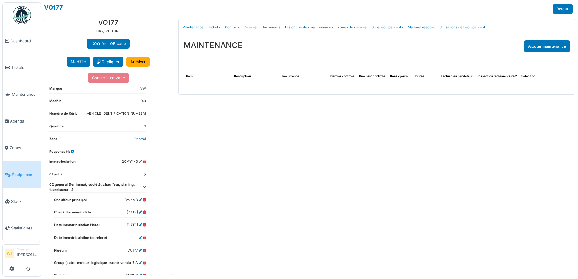
scroll to position [30, 0]
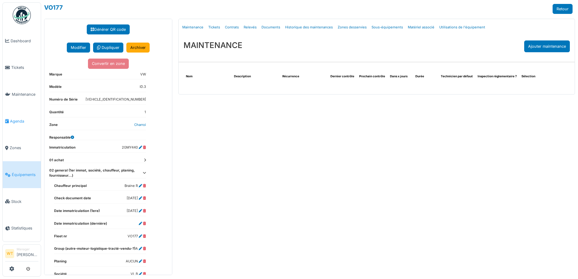
click at [13, 123] on link "Agenda" at bounding box center [22, 121] width 38 height 27
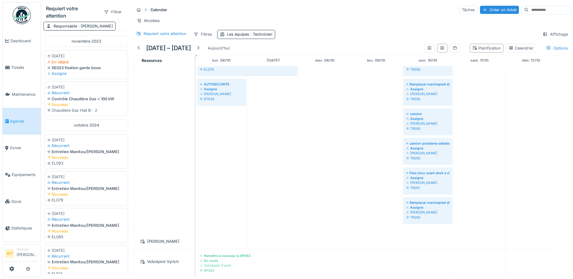
scroll to position [332, 0]
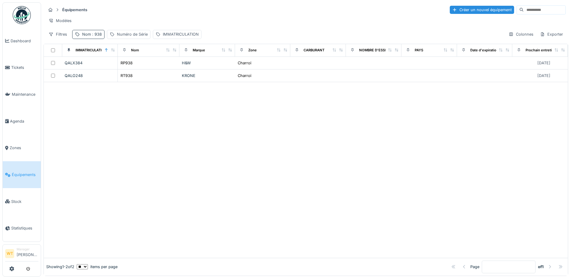
click at [95, 36] on div "Nom : 938" at bounding box center [92, 34] width 20 height 6
click at [130, 66] on icon at bounding box center [127, 68] width 5 height 4
drag, startPoint x: 100, startPoint y: 69, endPoint x: 86, endPoint y: 73, distance: 14.9
click at [98, 69] on input "Nom" at bounding box center [105, 68] width 60 height 13
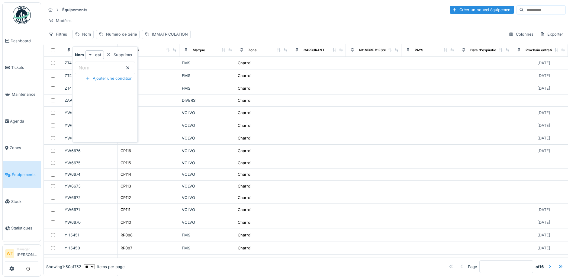
click at [98, 67] on input "Nom" at bounding box center [105, 68] width 60 height 13
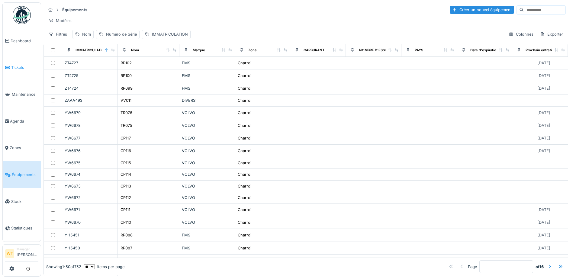
click at [27, 67] on span "Tickets" at bounding box center [24, 68] width 27 height 6
